Goal: Task Accomplishment & Management: Manage account settings

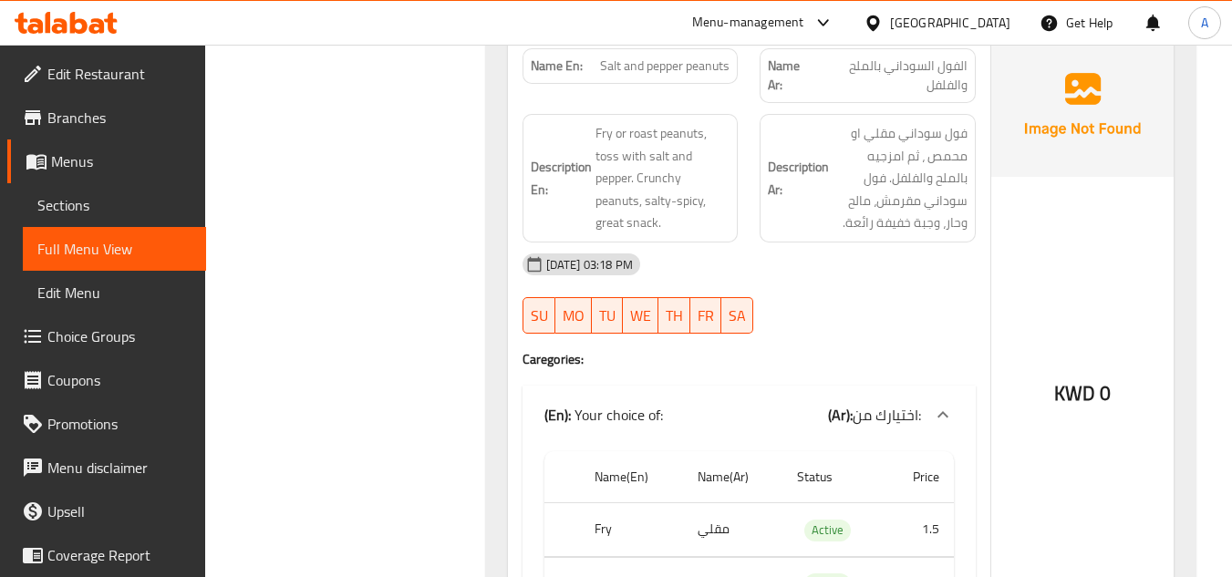
scroll to position [24024, 0]
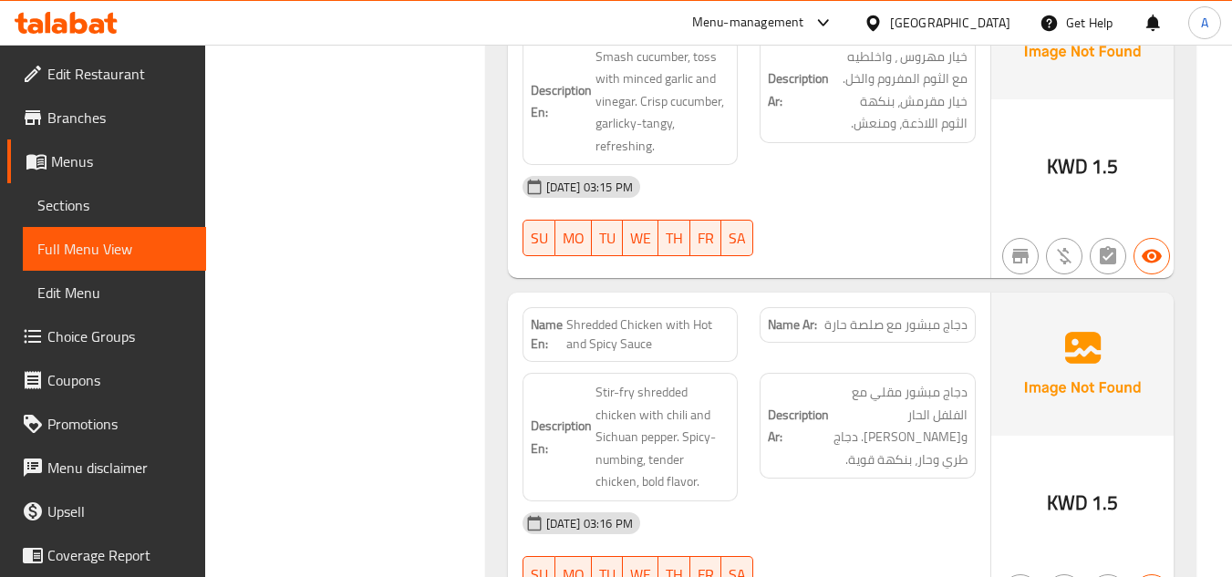
drag, startPoint x: 951, startPoint y: 288, endPoint x: 863, endPoint y: 290, distance: 87.6
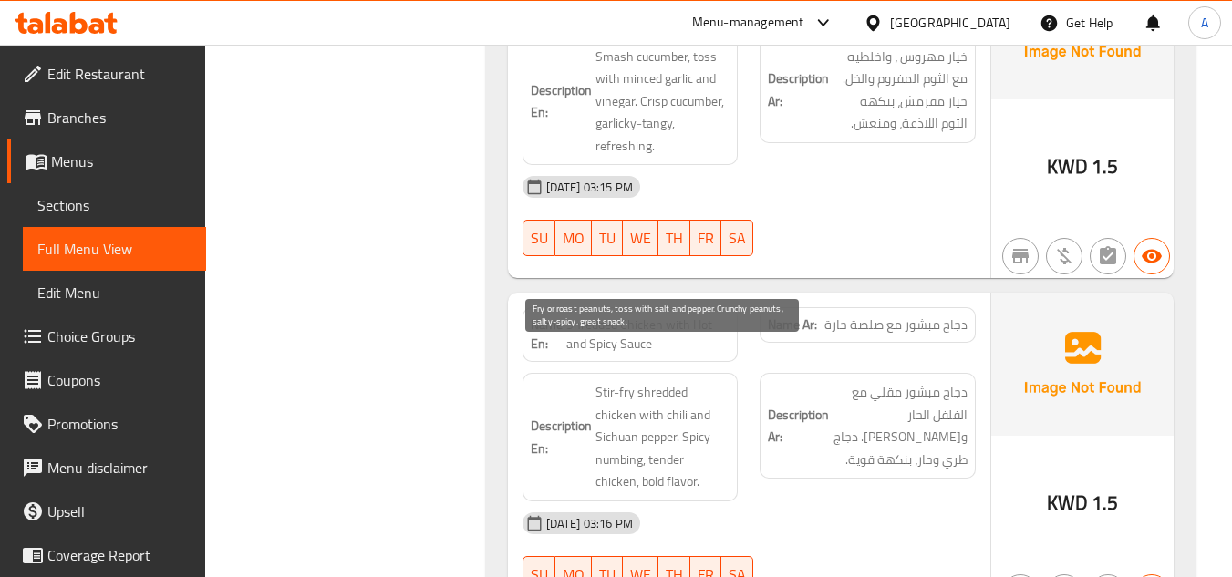
drag, startPoint x: 597, startPoint y: 359, endPoint x: 657, endPoint y: 363, distance: 60.4
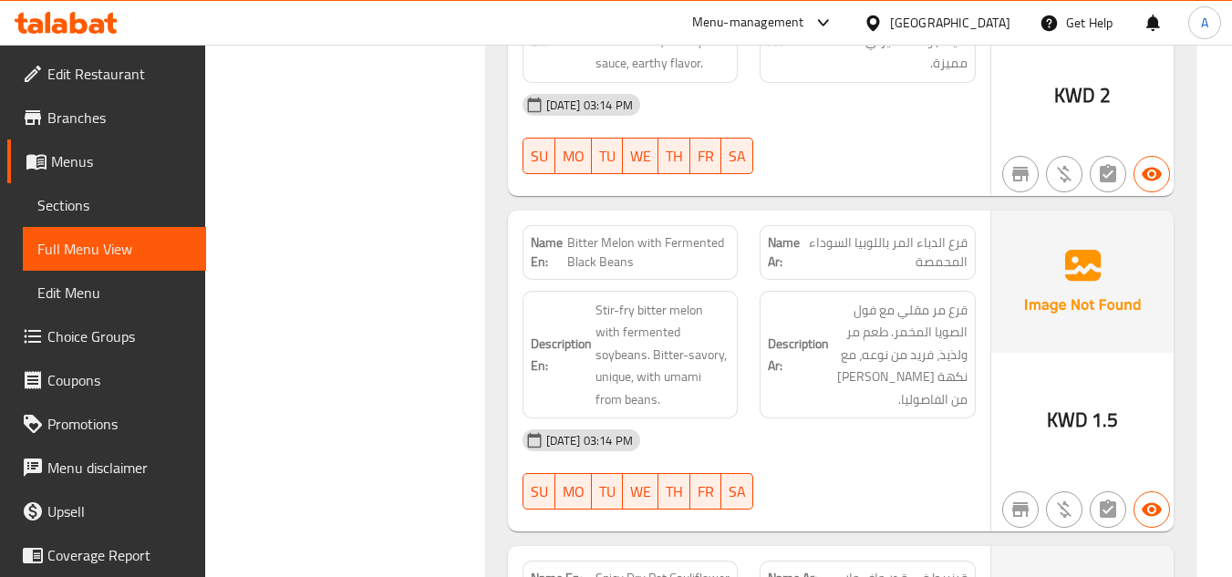
scroll to position [23135, 0]
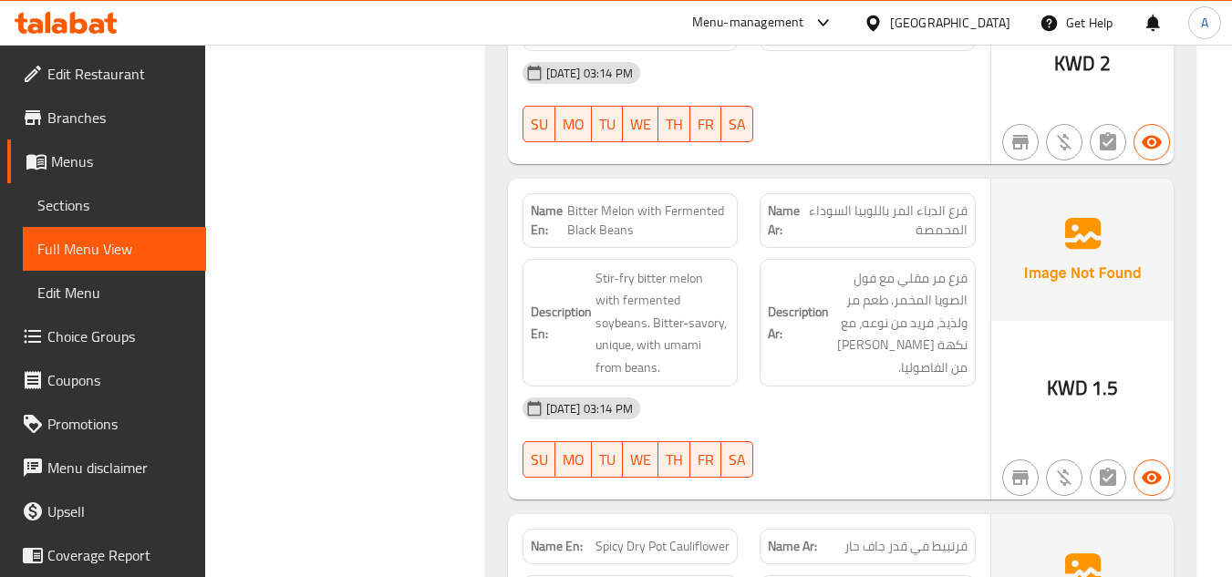
drag, startPoint x: 576, startPoint y: 213, endPoint x: 639, endPoint y: 213, distance: 63.9
drag, startPoint x: 957, startPoint y: 192, endPoint x: 852, endPoint y: 196, distance: 105.0
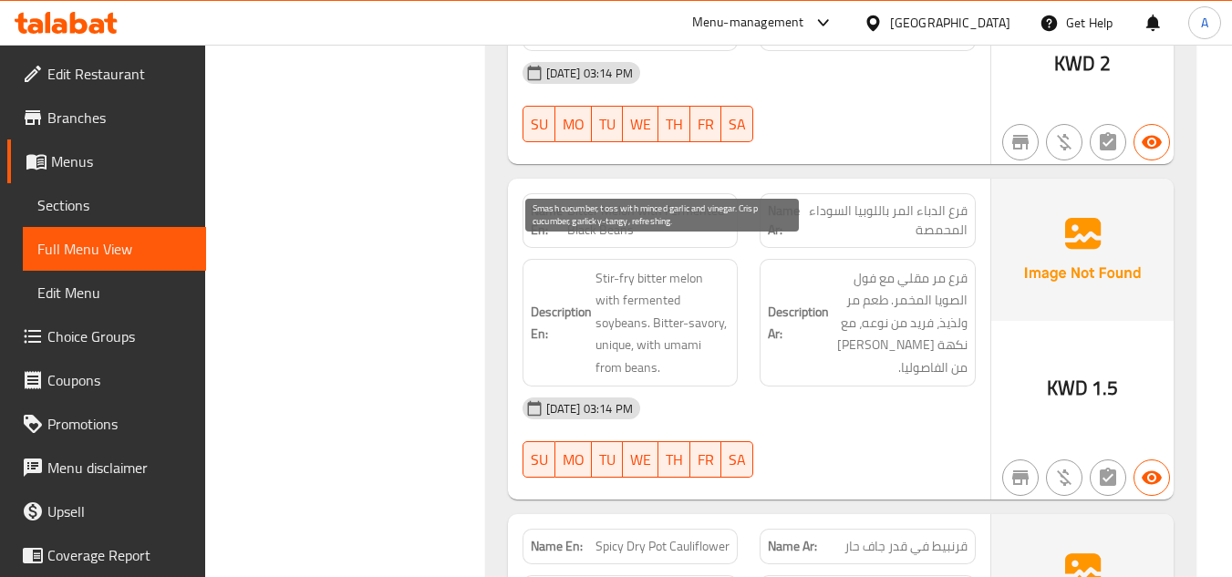
drag, startPoint x: 631, startPoint y: 258, endPoint x: 681, endPoint y: 258, distance: 50.2
drag, startPoint x: 664, startPoint y: 281, endPoint x: 675, endPoint y: 281, distance: 10.9
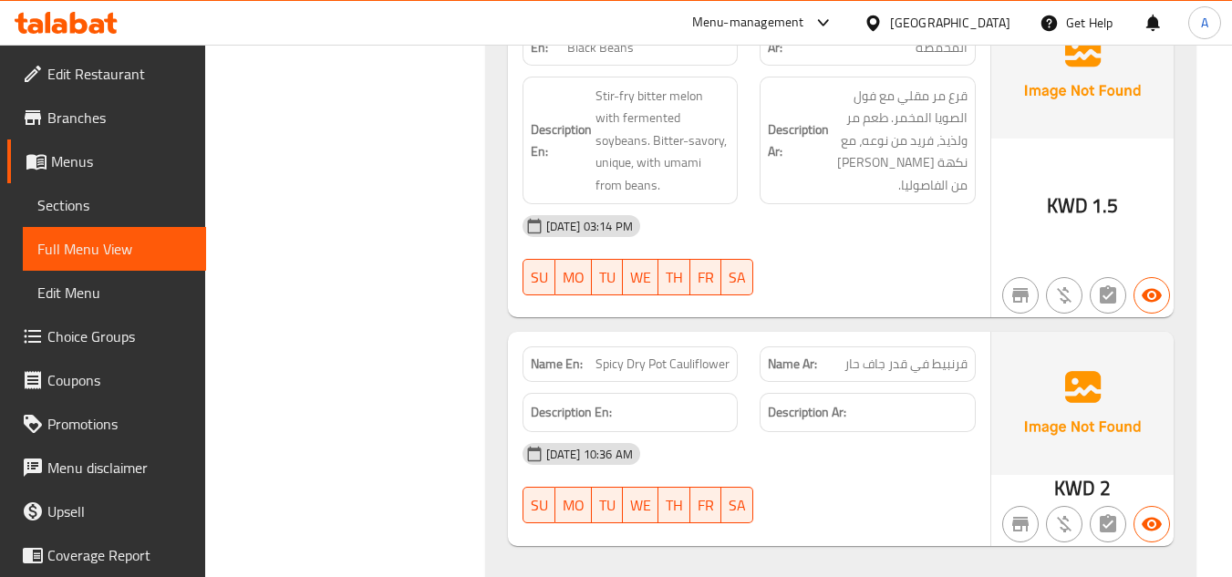
scroll to position [23683, 0]
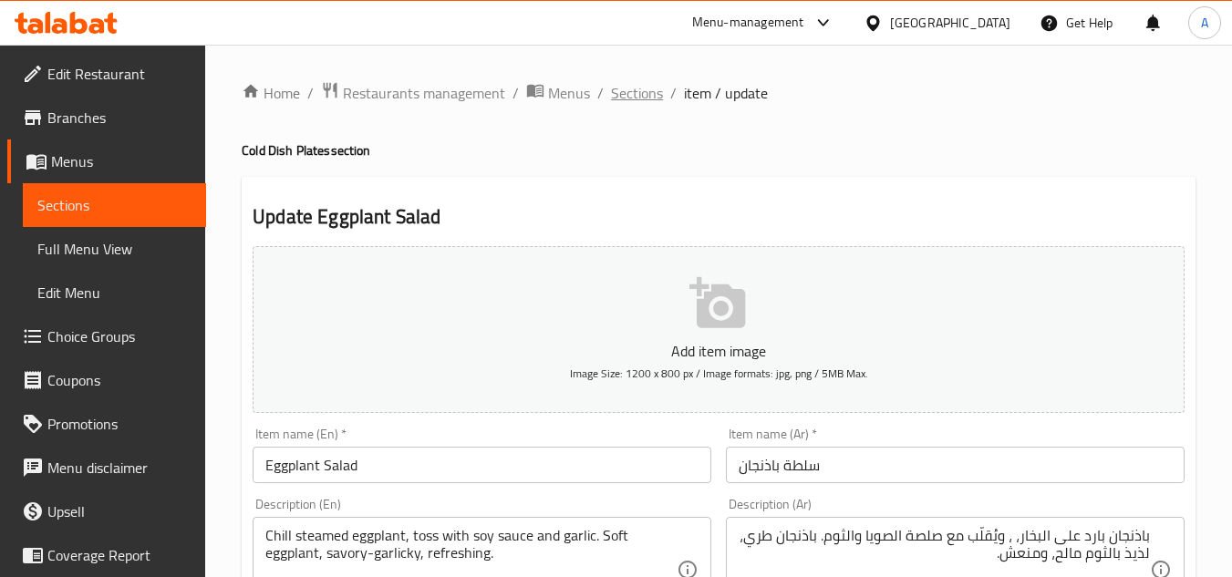
click at [652, 91] on span "Sections" at bounding box center [637, 93] width 52 height 22
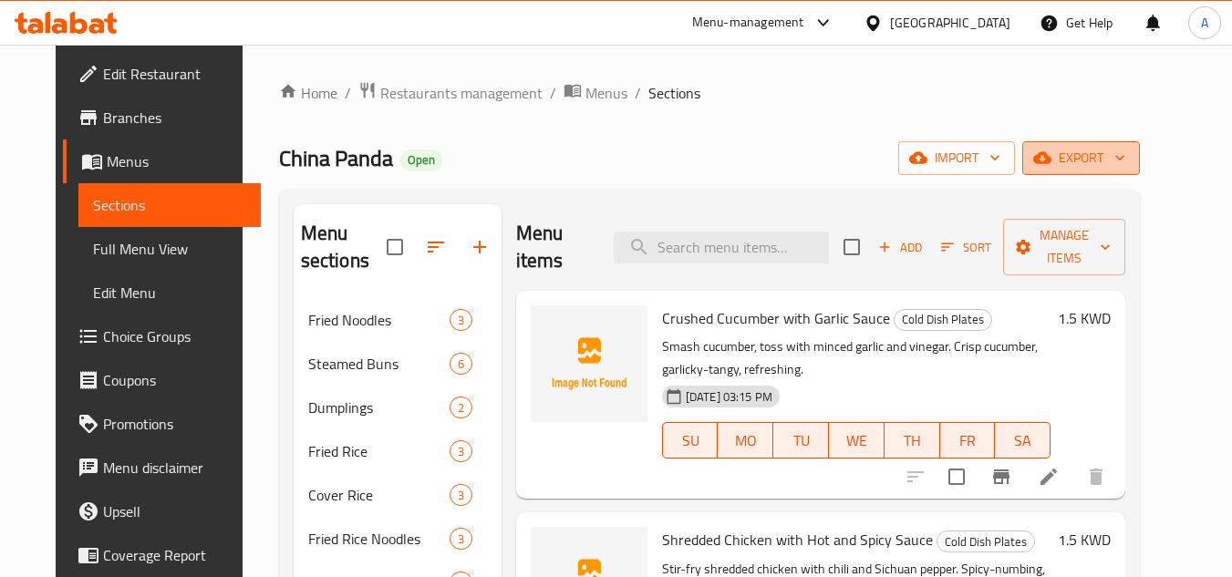
click at [1129, 152] on icon "button" at bounding box center [1120, 158] width 18 height 18
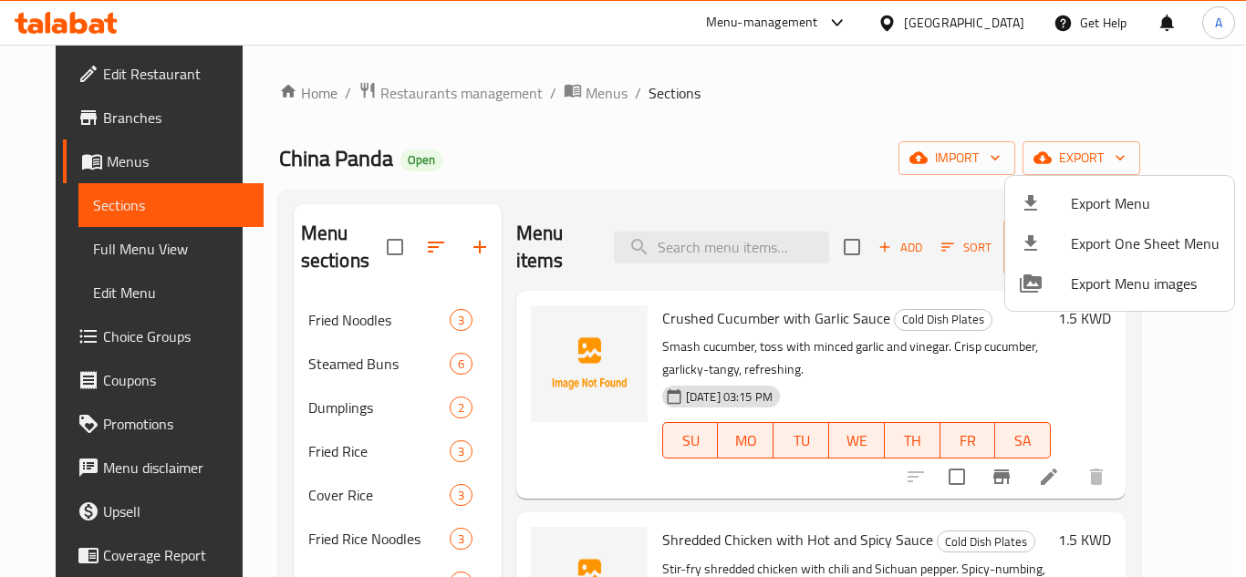
click at [1116, 206] on span "Export Menu" at bounding box center [1145, 203] width 149 height 22
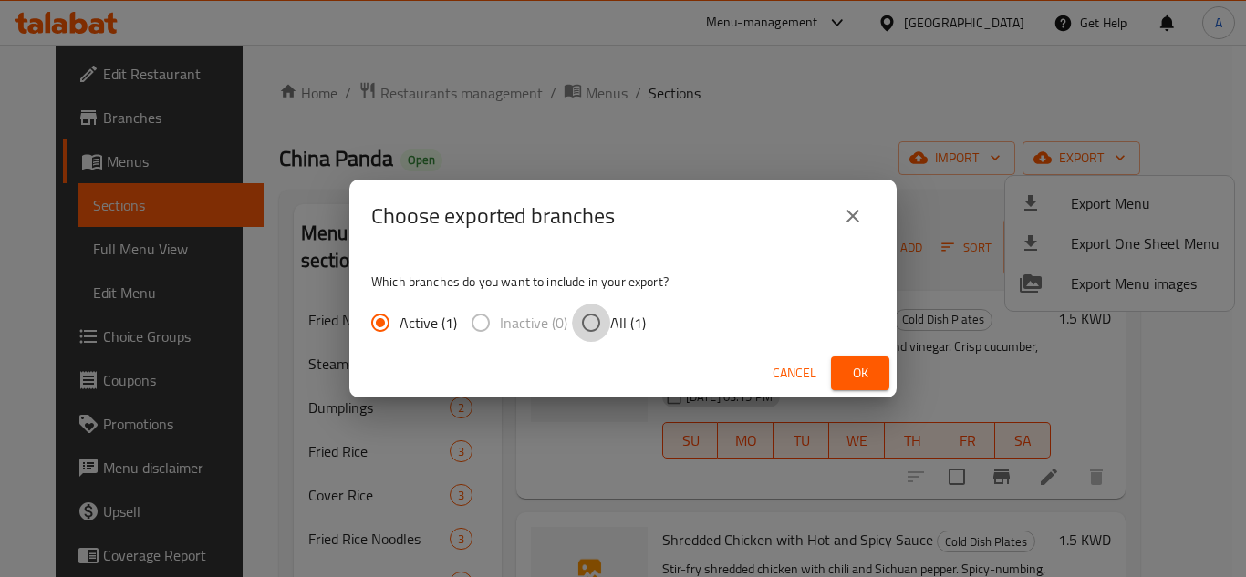
drag, startPoint x: 587, startPoint y: 307, endPoint x: 720, endPoint y: 327, distance: 133.9
click at [588, 307] on input "All (1)" at bounding box center [591, 323] width 38 height 38
radio input "true"
click at [837, 368] on button "Ok" at bounding box center [860, 374] width 58 height 34
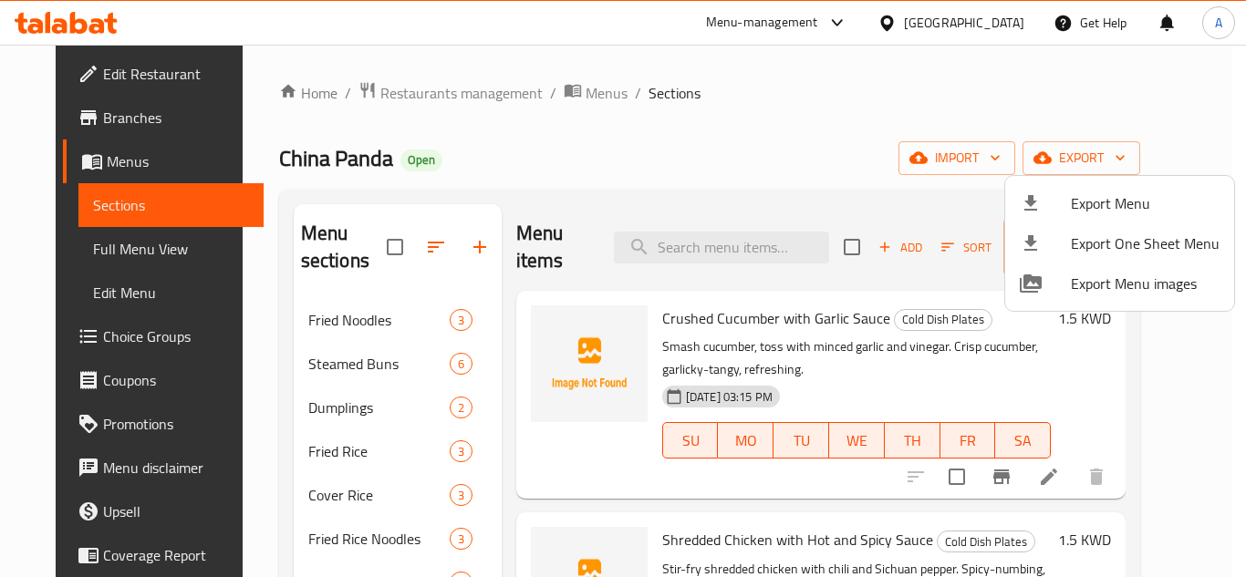
click at [1111, 187] on li "Export Menu" at bounding box center [1119, 203] width 229 height 40
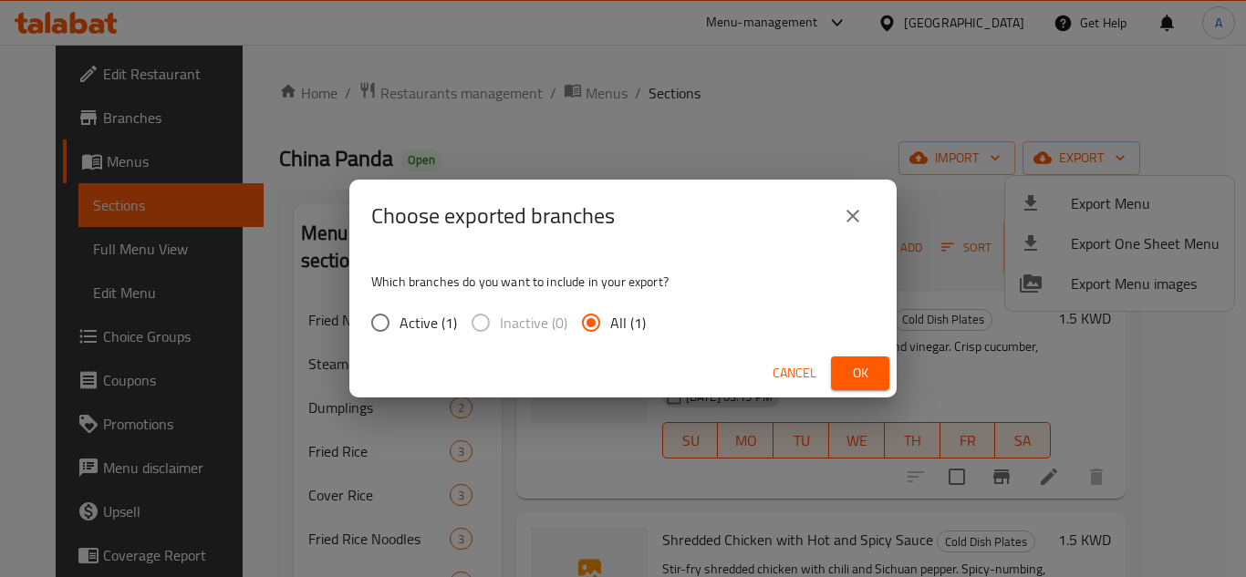
click at [771, 351] on div "Cancel Ok" at bounding box center [622, 373] width 547 height 48
click at [844, 362] on button "Ok" at bounding box center [860, 374] width 58 height 34
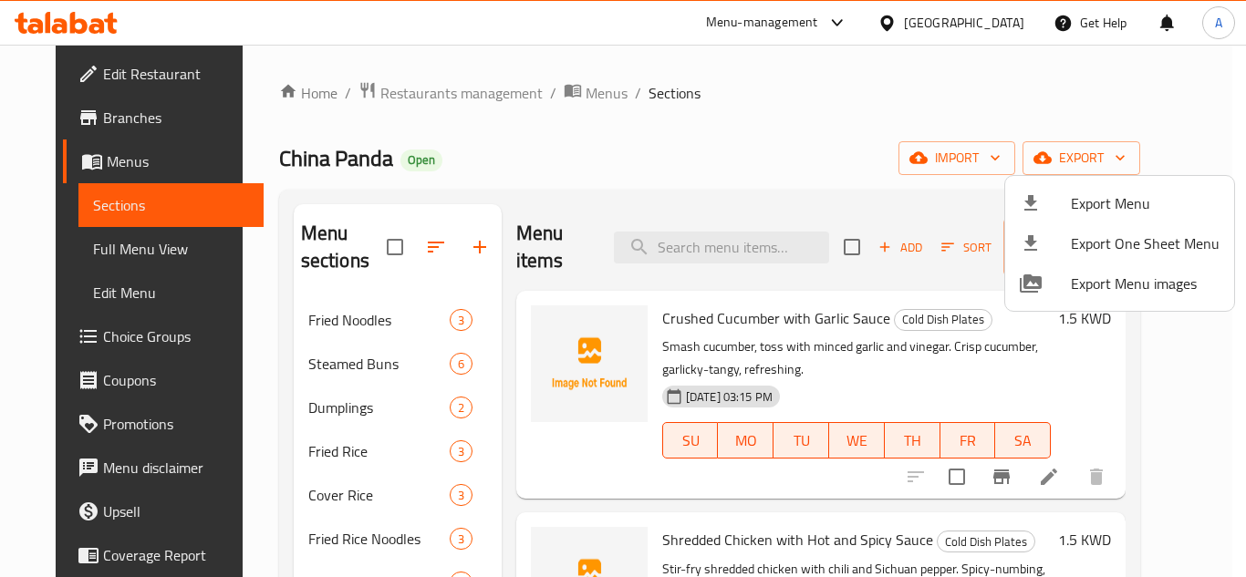
click at [556, 88] on div at bounding box center [623, 288] width 1246 height 577
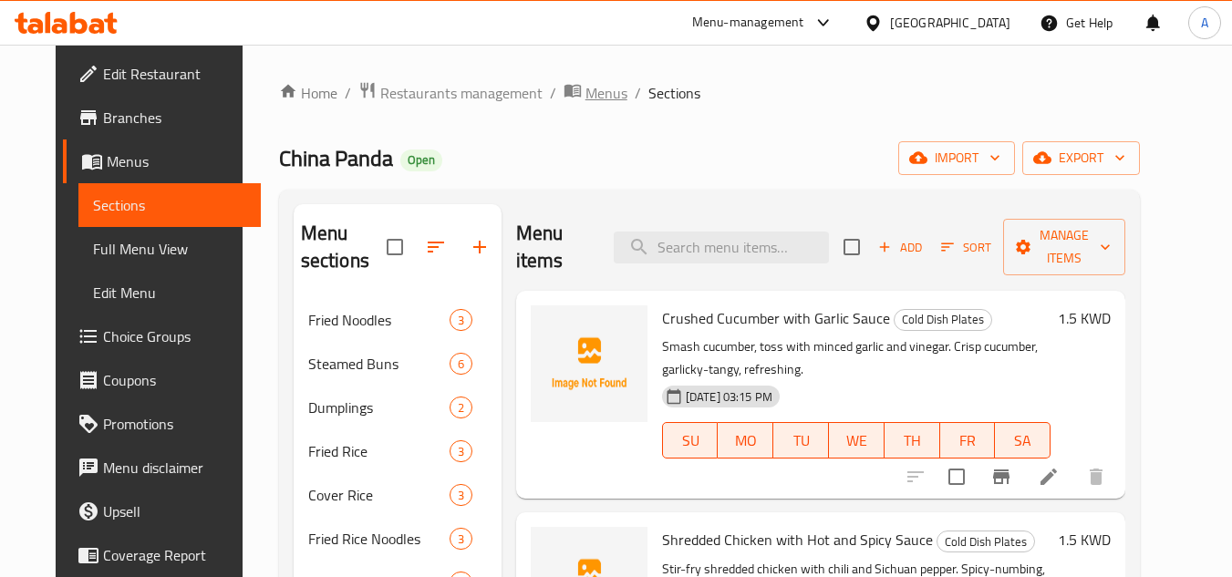
click at [586, 92] on span "Menus" at bounding box center [607, 93] width 42 height 22
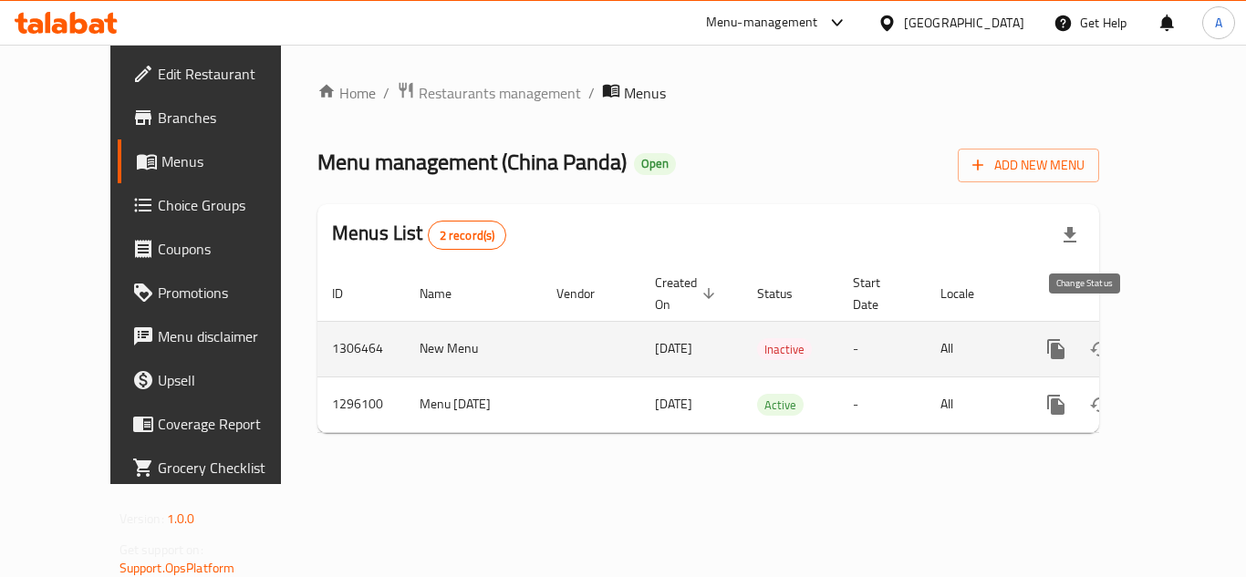
click at [1093, 338] on icon "enhanced table" at bounding box center [1100, 349] width 22 height 22
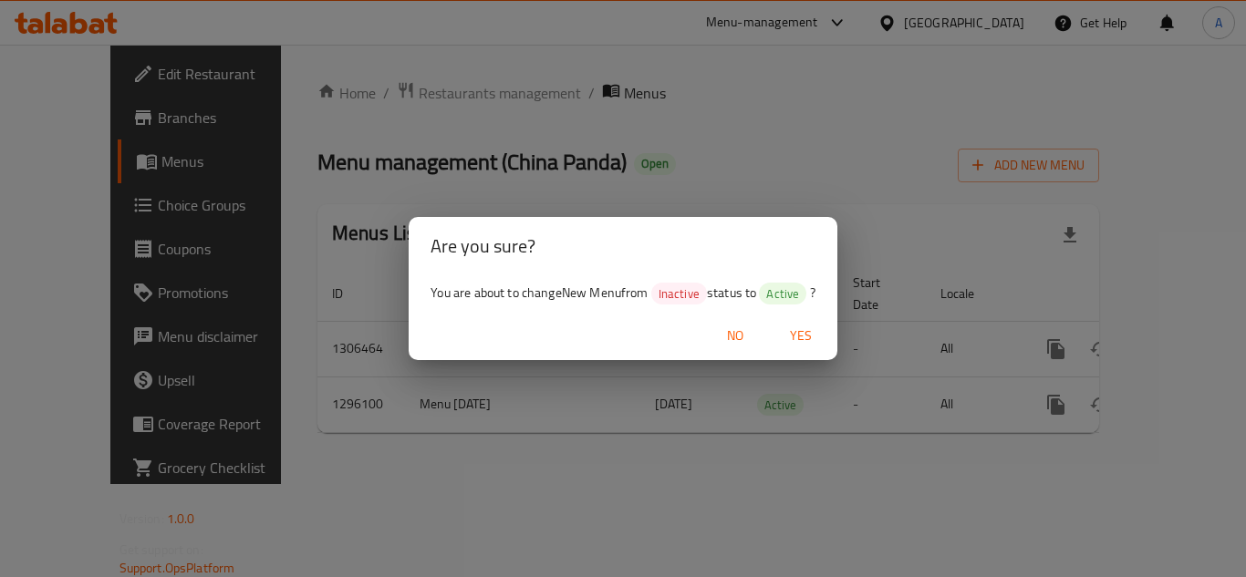
click at [788, 344] on span "Yes" at bounding box center [801, 336] width 44 height 23
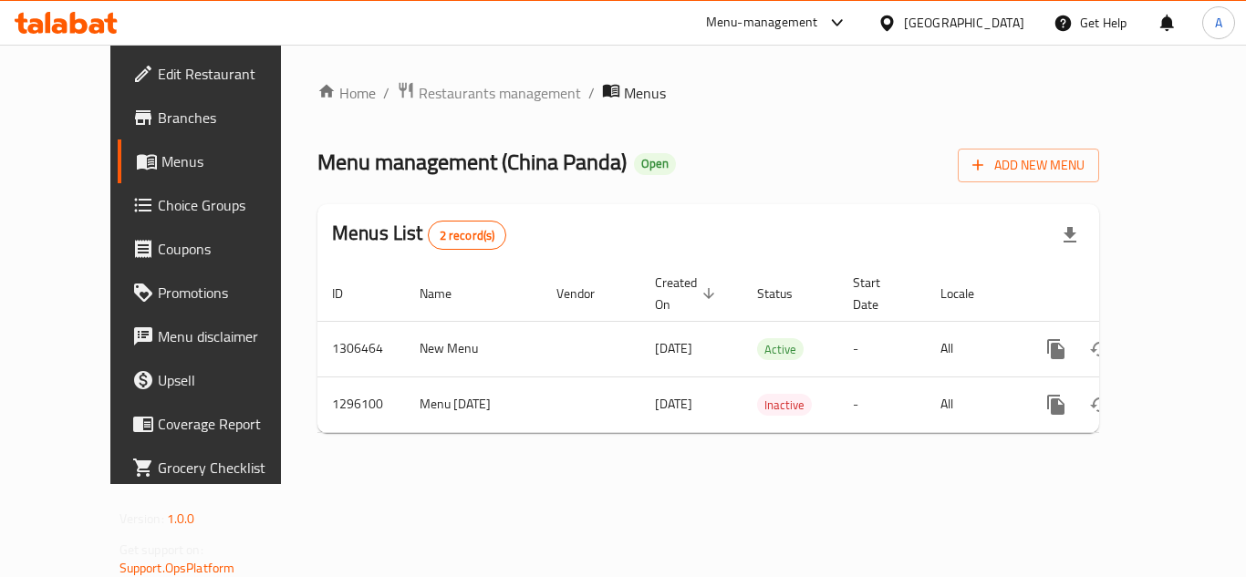
click at [991, 25] on div "[GEOGRAPHIC_DATA]" at bounding box center [964, 23] width 120 height 20
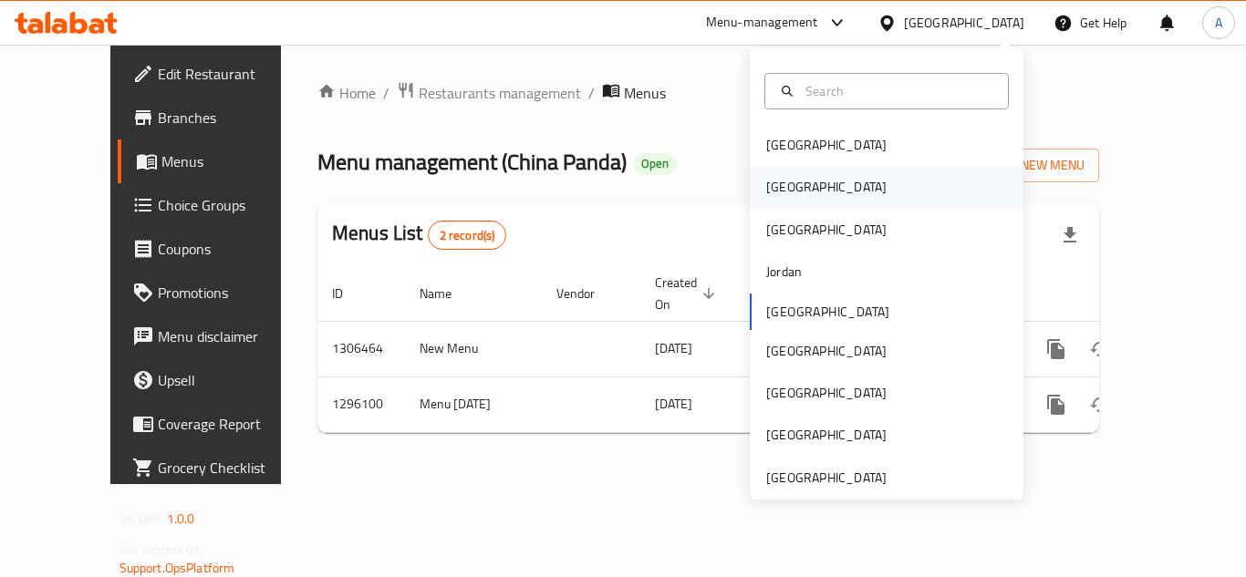
click at [766, 177] on div "[GEOGRAPHIC_DATA]" at bounding box center [826, 187] width 120 height 20
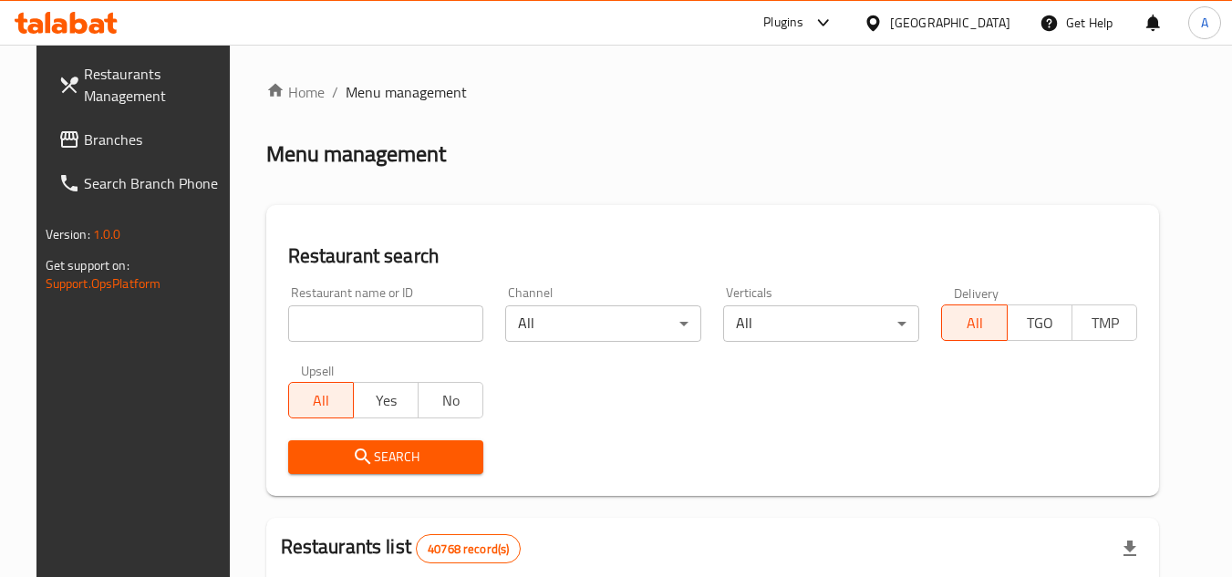
click at [145, 156] on link "Branches" at bounding box center [143, 140] width 199 height 44
